Goal: Task Accomplishment & Management: Use online tool/utility

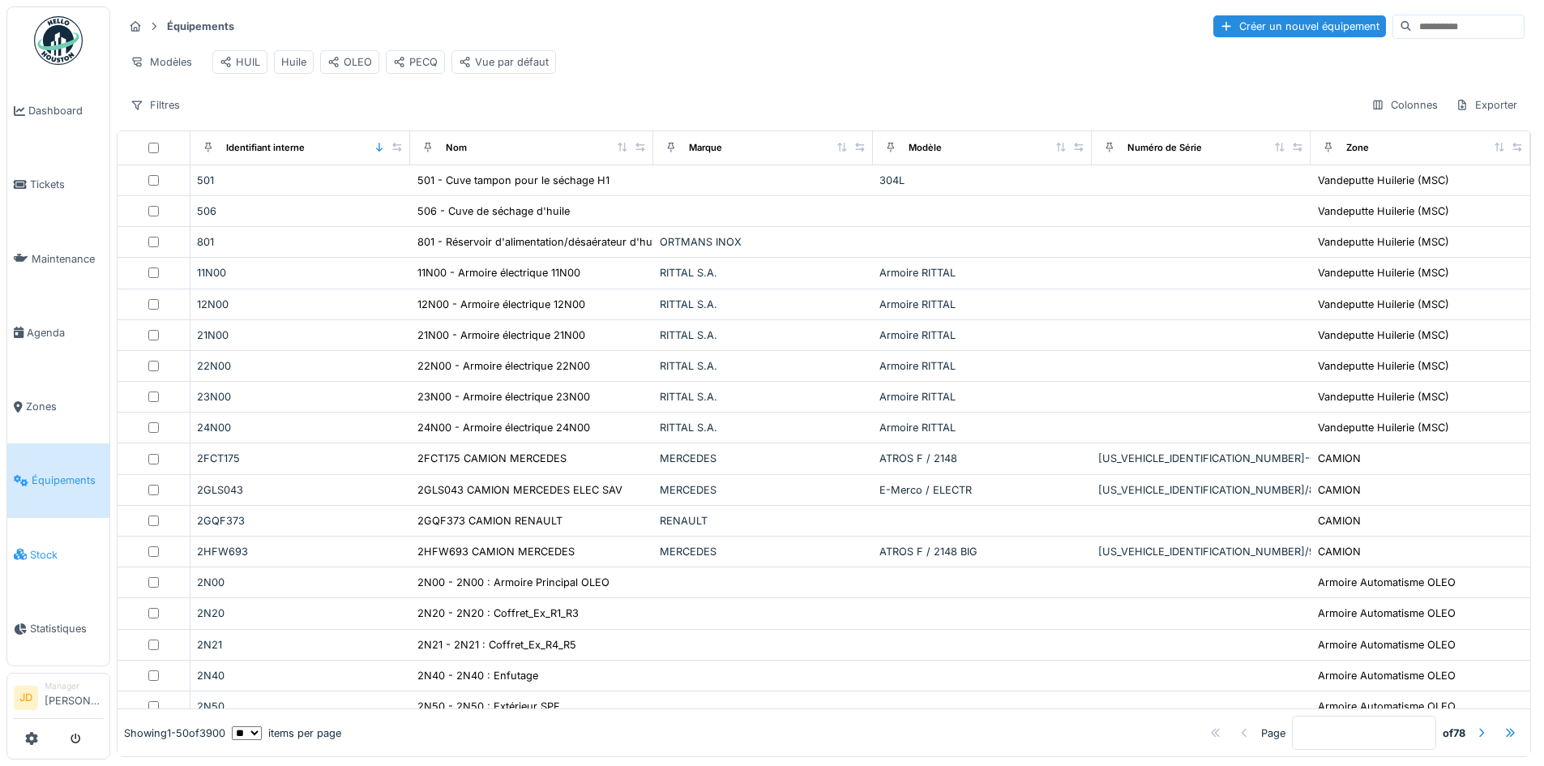
click at [26, 549] on icon at bounding box center [20, 554] width 13 height 11
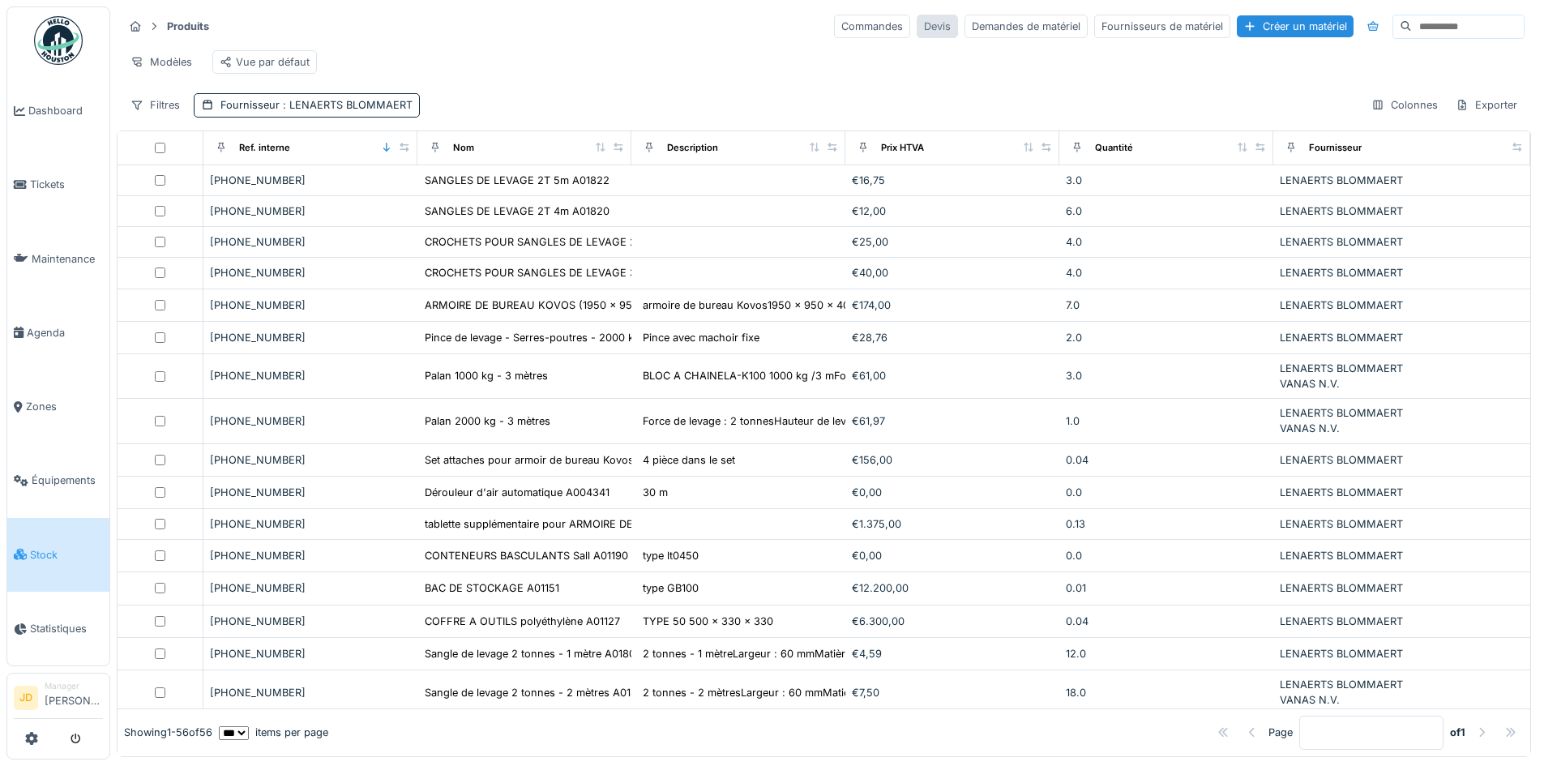
click at [917, 28] on div "Devis" at bounding box center [937, 27] width 41 height 24
